Goal: Task Accomplishment & Management: Complete application form

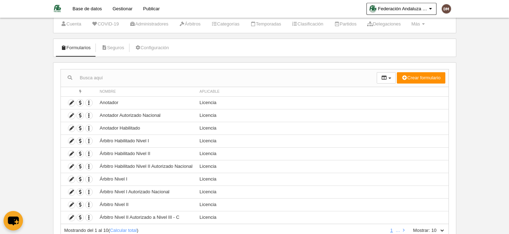
scroll to position [48, 0]
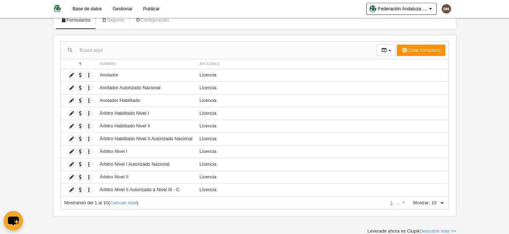
click at [405, 205] on li at bounding box center [404, 203] width 5 height 6
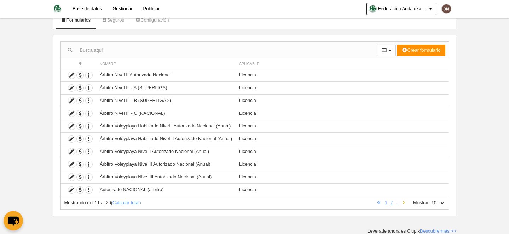
click at [403, 201] on icon at bounding box center [404, 202] width 2 height 5
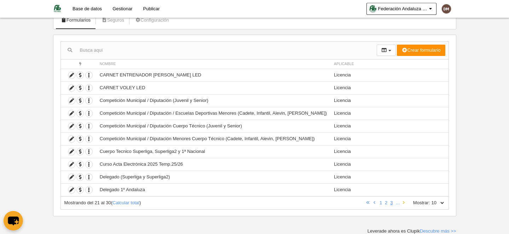
click at [404, 203] on icon at bounding box center [404, 202] width 2 height 5
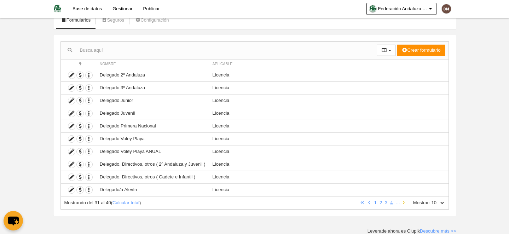
click at [404, 203] on icon at bounding box center [404, 202] width 2 height 5
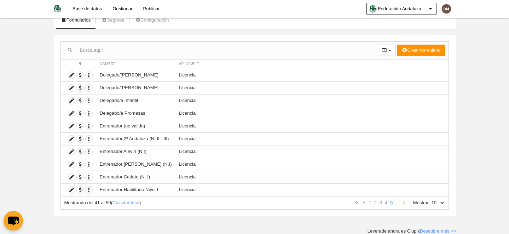
click at [404, 203] on icon at bounding box center [404, 202] width 2 height 5
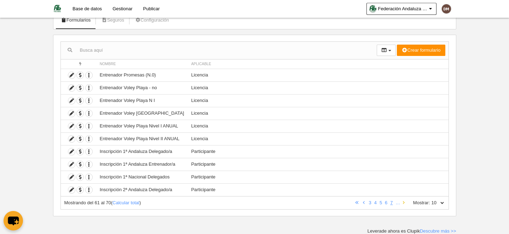
click at [404, 203] on icon at bounding box center [404, 202] width 2 height 5
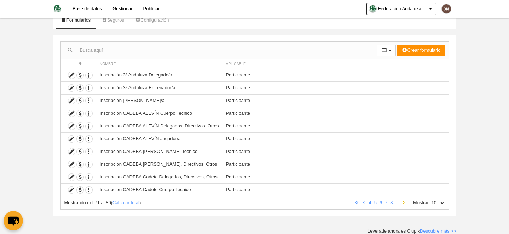
click at [404, 203] on icon at bounding box center [404, 202] width 2 height 5
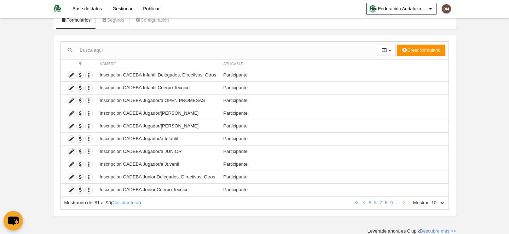
click at [404, 203] on icon at bounding box center [404, 202] width 2 height 5
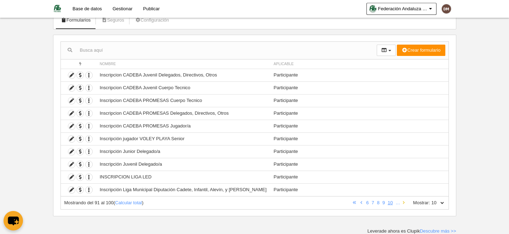
click at [404, 203] on icon at bounding box center [404, 202] width 2 height 5
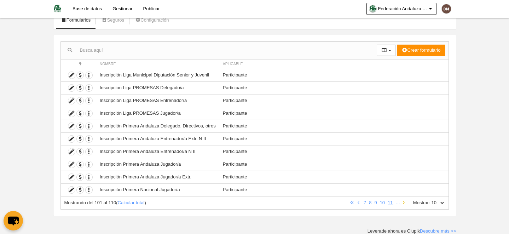
click at [404, 203] on icon at bounding box center [404, 202] width 2 height 5
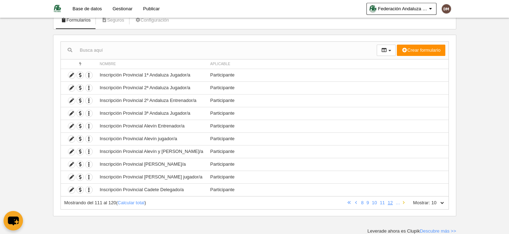
click at [404, 203] on icon at bounding box center [404, 202] width 2 height 5
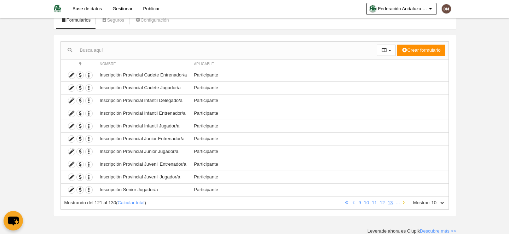
click at [404, 203] on icon at bounding box center [404, 202] width 2 height 5
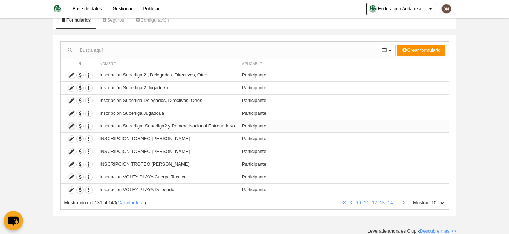
click at [72, 127] on icon at bounding box center [71, 126] width 7 height 7
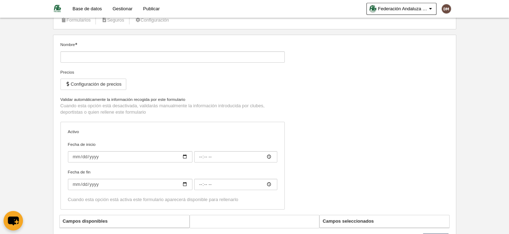
type input "Inscripción Superliga, Superliga2 y Primera Nacional Entrenador/a"
checkbox input "true"
type input "[DATE]"
type input "02:00"
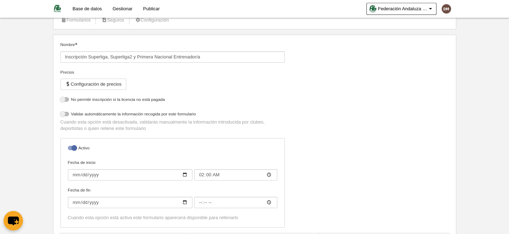
select select "selected"
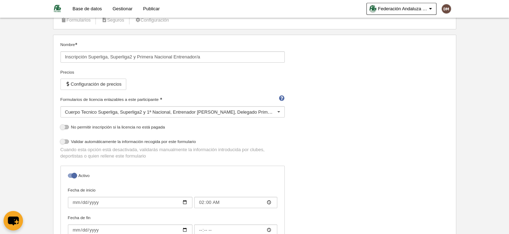
click at [279, 111] on div at bounding box center [278, 112] width 11 height 11
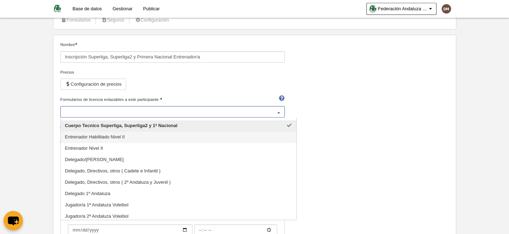
scroll to position [167, 0]
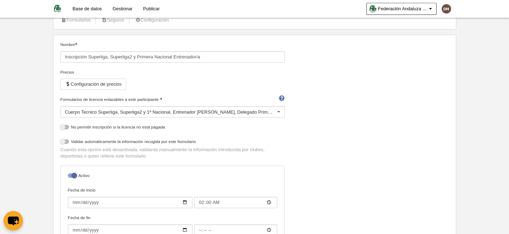
click at [280, 113] on div at bounding box center [278, 112] width 11 height 11
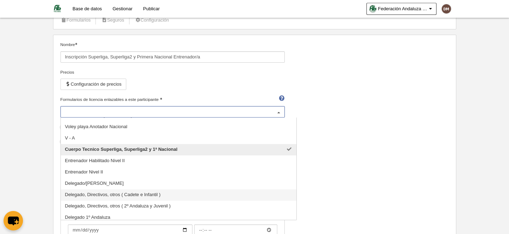
scroll to position [143, 0]
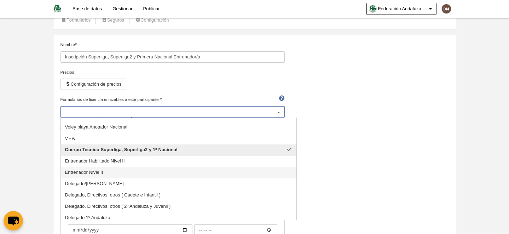
click at [118, 171] on span "Entrenador Nivel II" at bounding box center [179, 172] width 236 height 11
click at [119, 162] on span "Entrenador Habilitado Nivel II" at bounding box center [95, 160] width 60 height 5
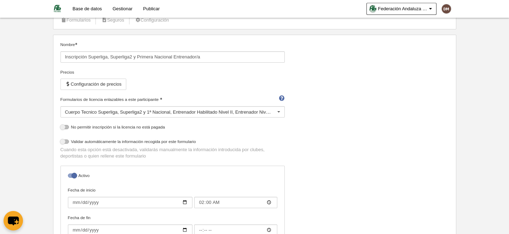
click at [340, 150] on div "Nombre Inscripción Superliga, Superliga2 y Primera Nacional Entrenador/a Precio…" at bounding box center [255, 150] width 394 height 219
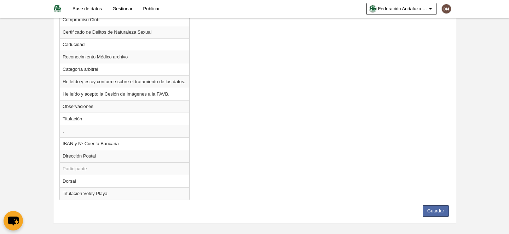
scroll to position [1034, 0]
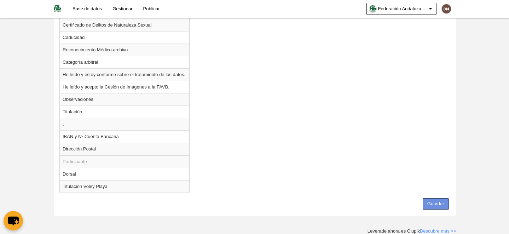
click at [434, 202] on button "Guardar" at bounding box center [436, 203] width 26 height 11
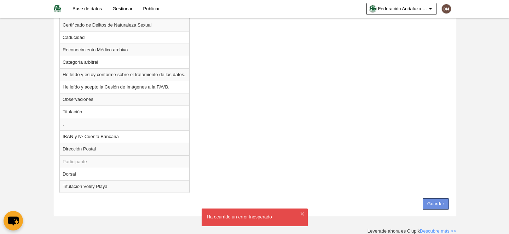
click at [439, 206] on button "Guardar" at bounding box center [436, 203] width 26 height 11
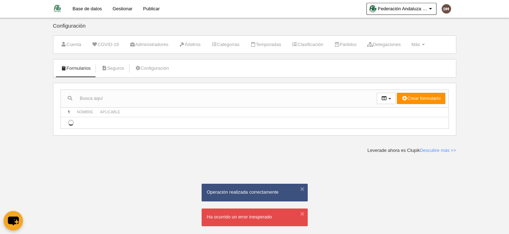
click at [55, 7] on img at bounding box center [57, 8] width 8 height 8
